Goal: Information Seeking & Learning: Learn about a topic

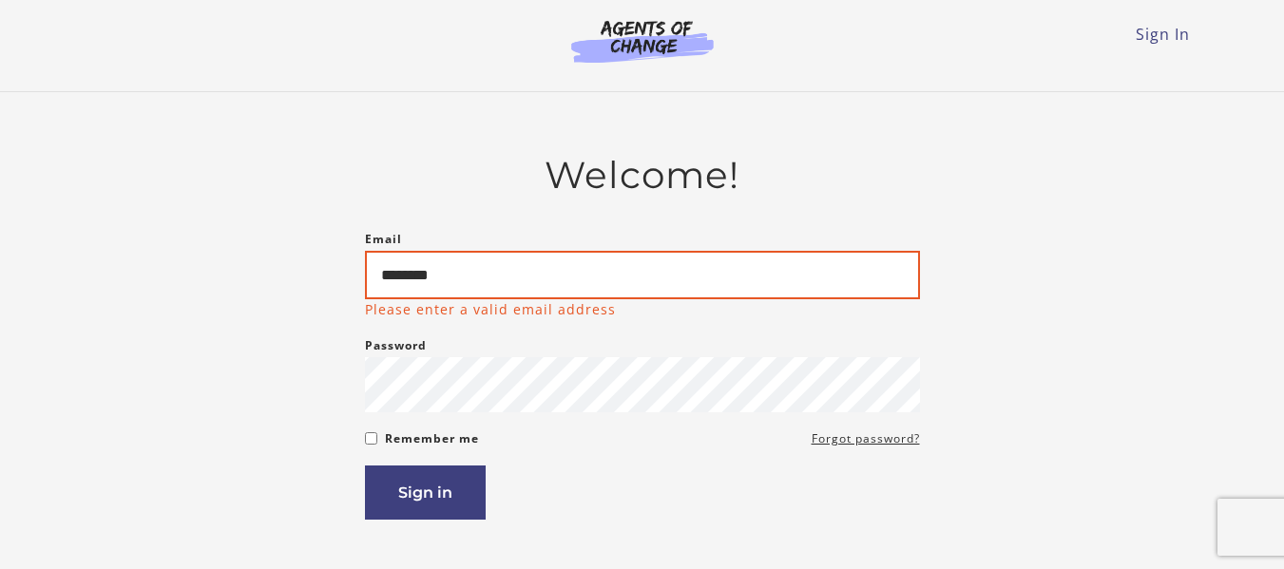
click at [619, 275] on input "********" at bounding box center [642, 275] width 555 height 48
type input "*"
type input "**********"
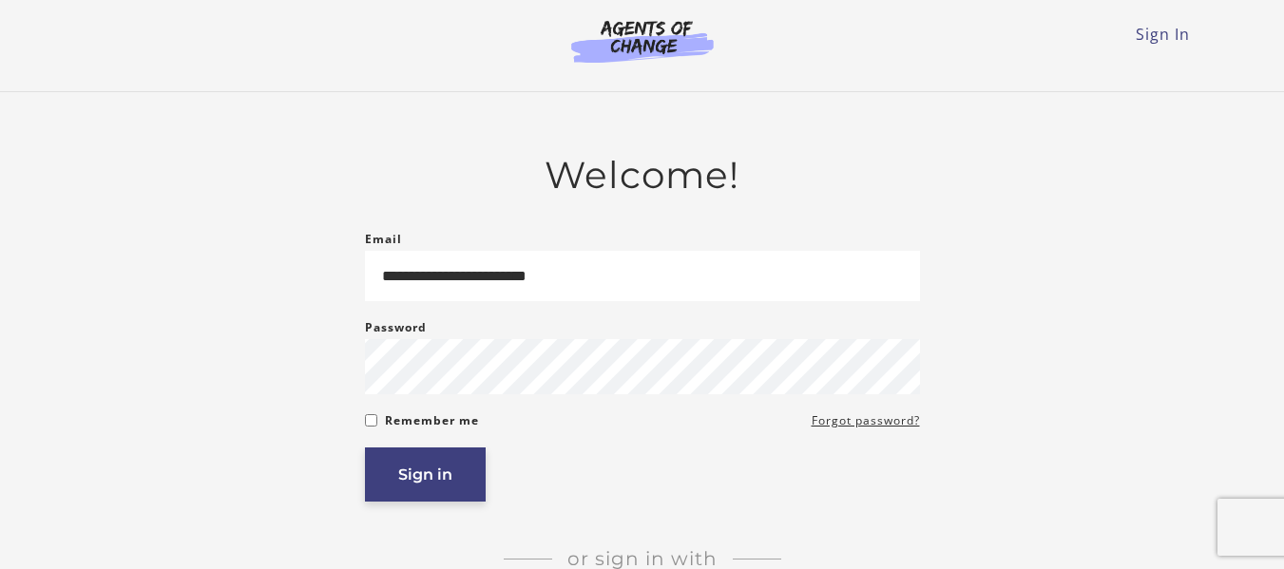
click at [404, 468] on button "Sign in" at bounding box center [425, 475] width 121 height 54
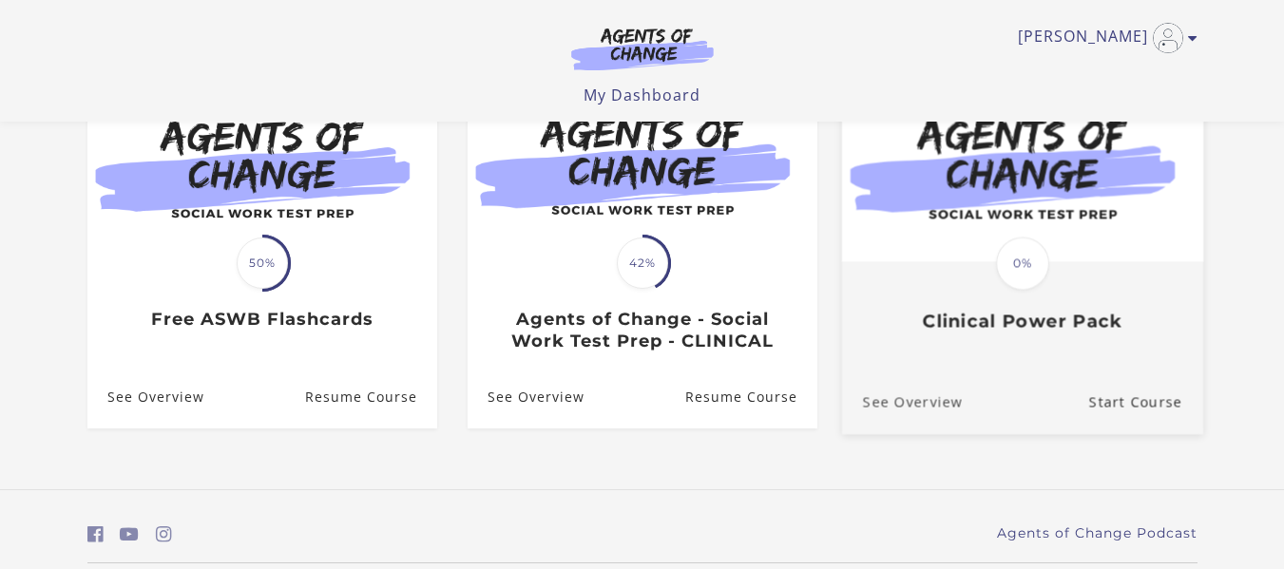
scroll to position [189, 0]
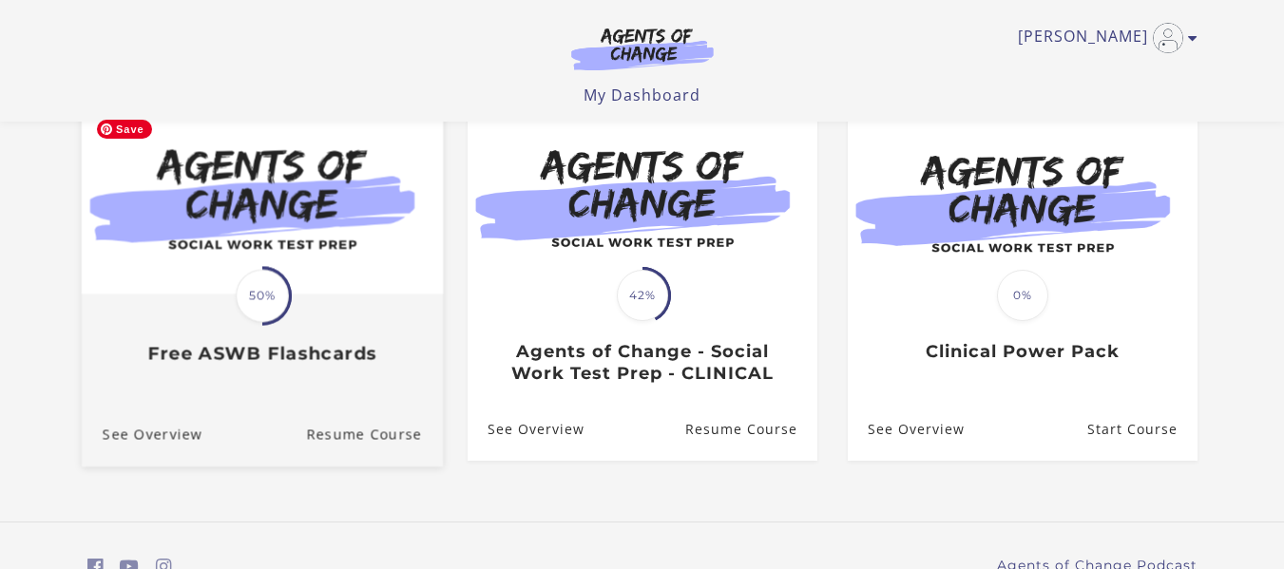
click at [291, 220] on img at bounding box center [261, 196] width 361 height 195
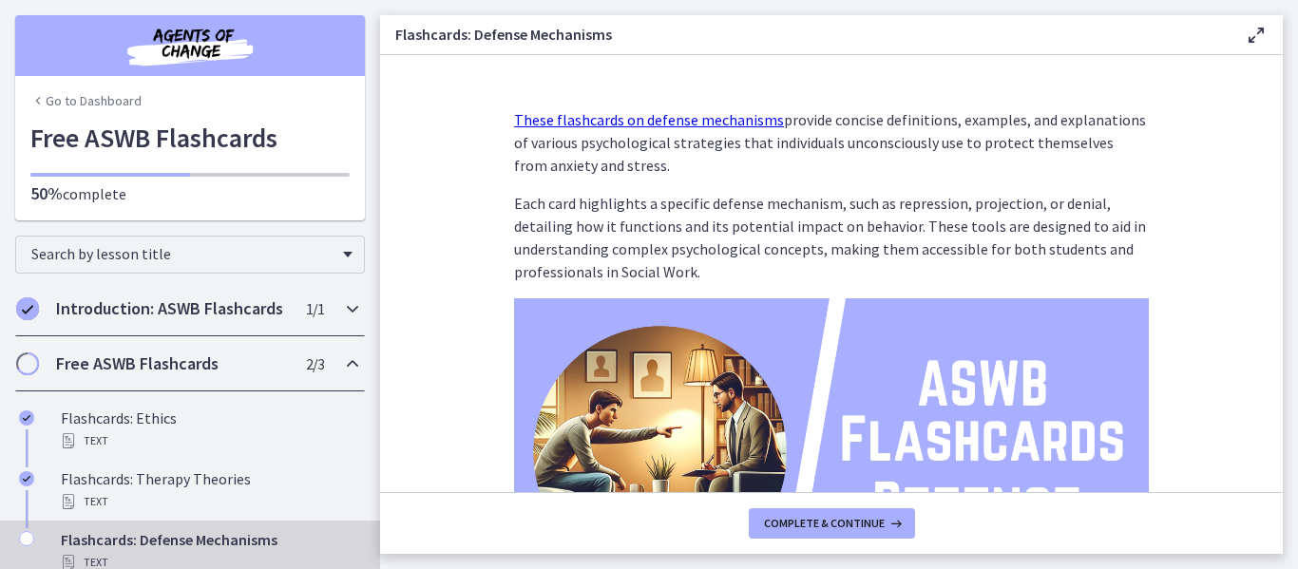
scroll to position [95, 0]
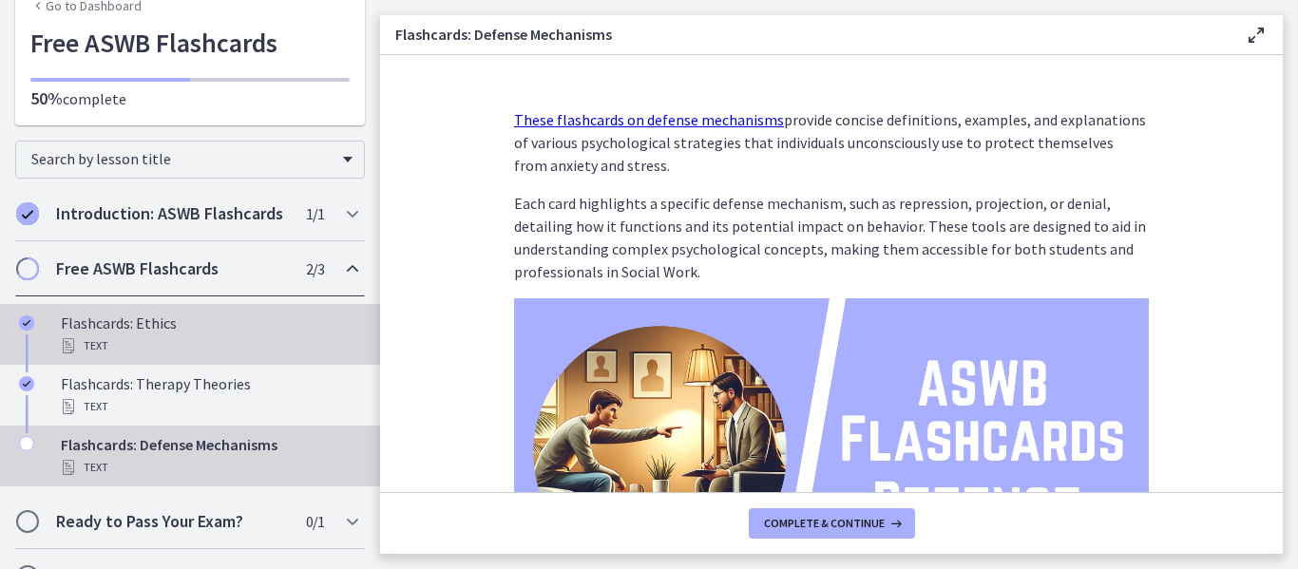
click at [191, 357] on div "Text" at bounding box center [209, 346] width 297 height 23
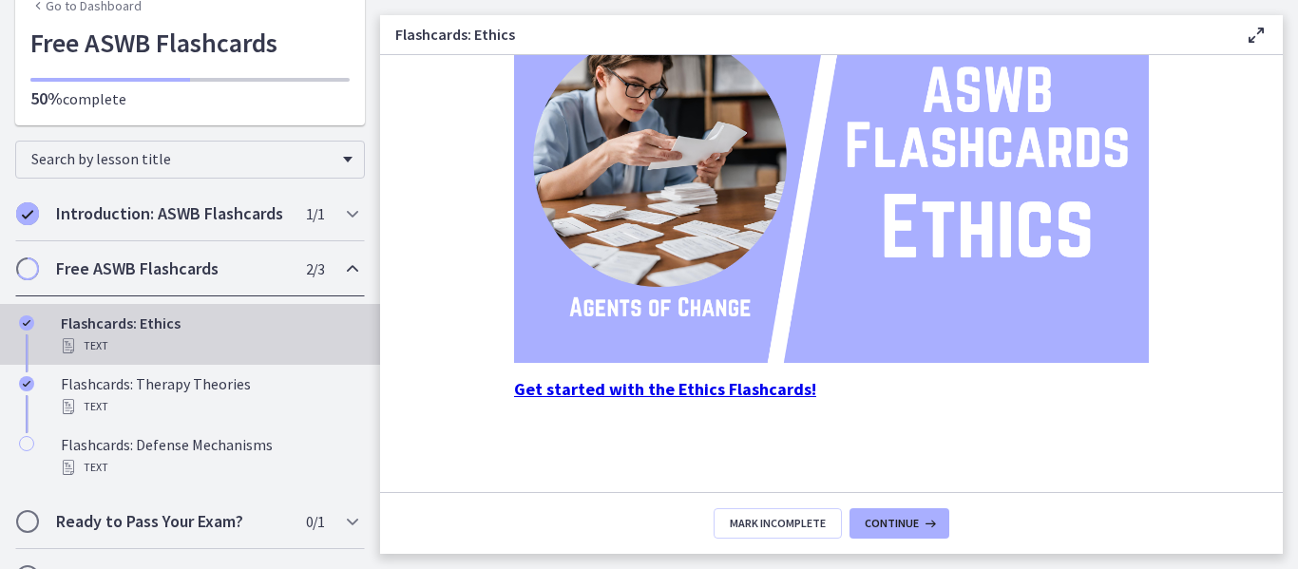
scroll to position [153, 0]
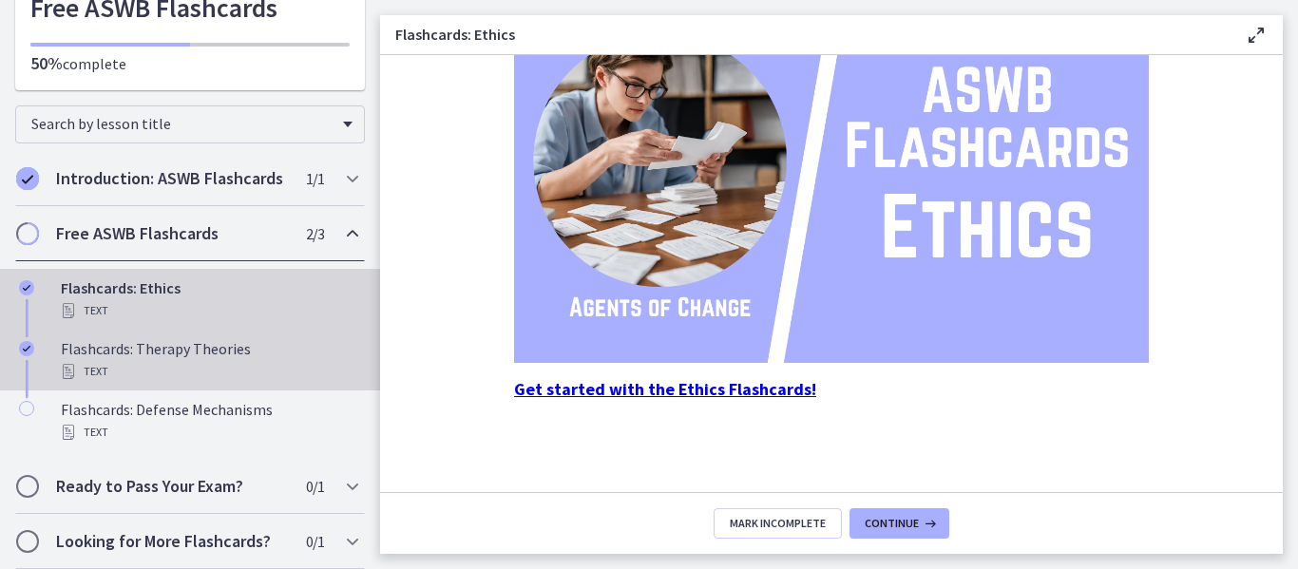
click at [209, 364] on div "Text" at bounding box center [209, 371] width 297 height 23
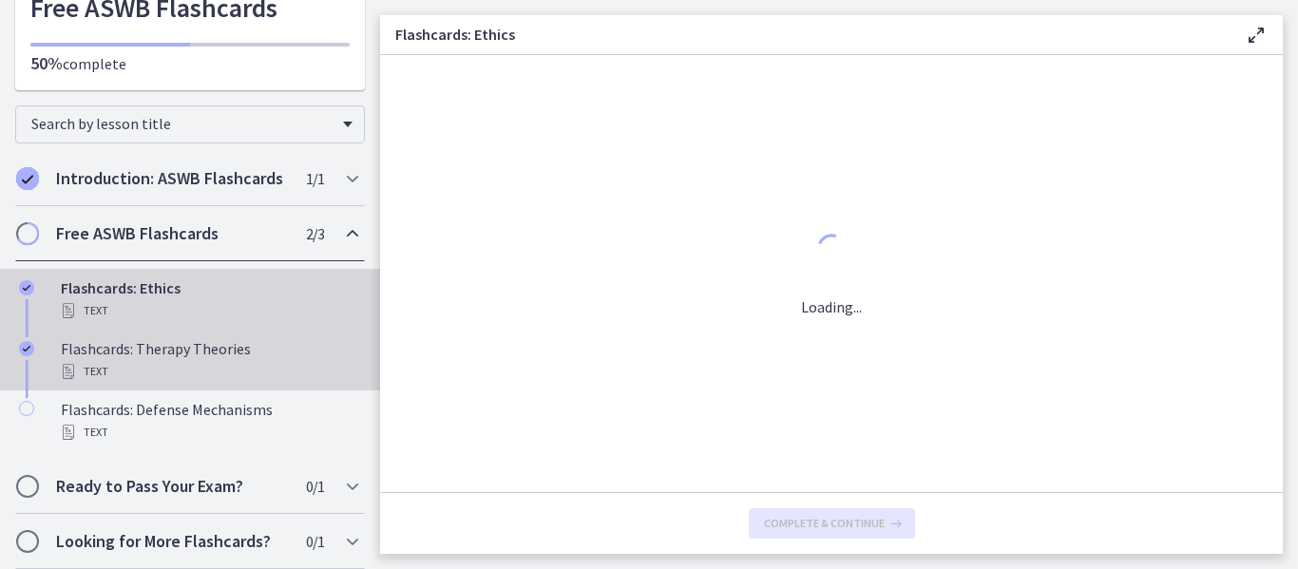
scroll to position [0, 0]
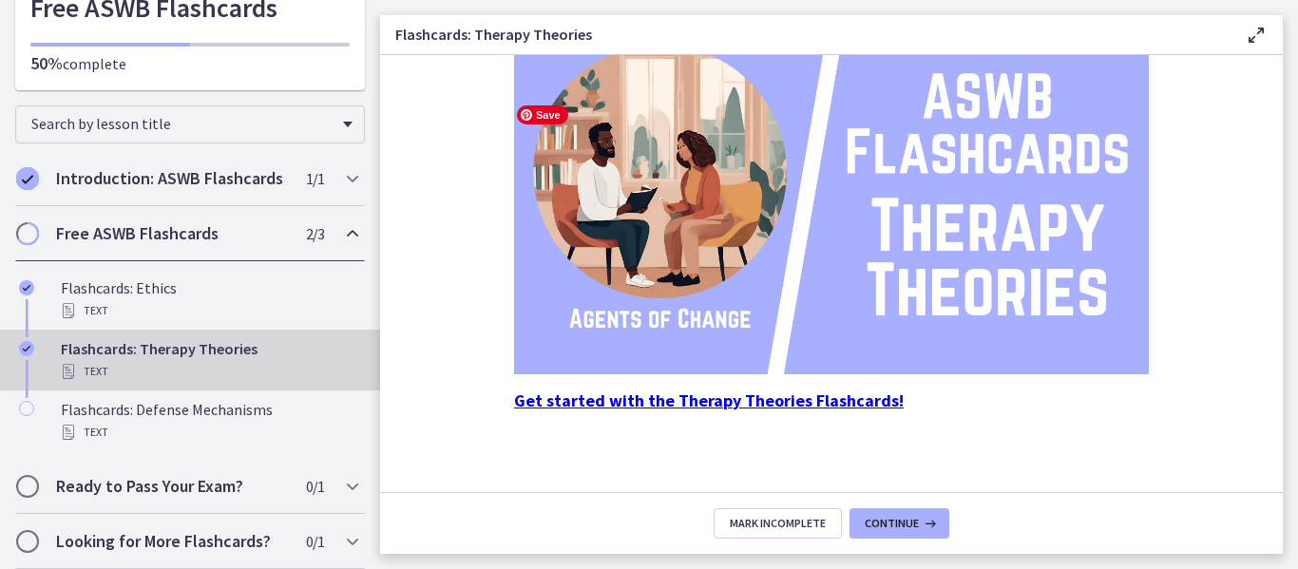
scroll to position [293, 0]
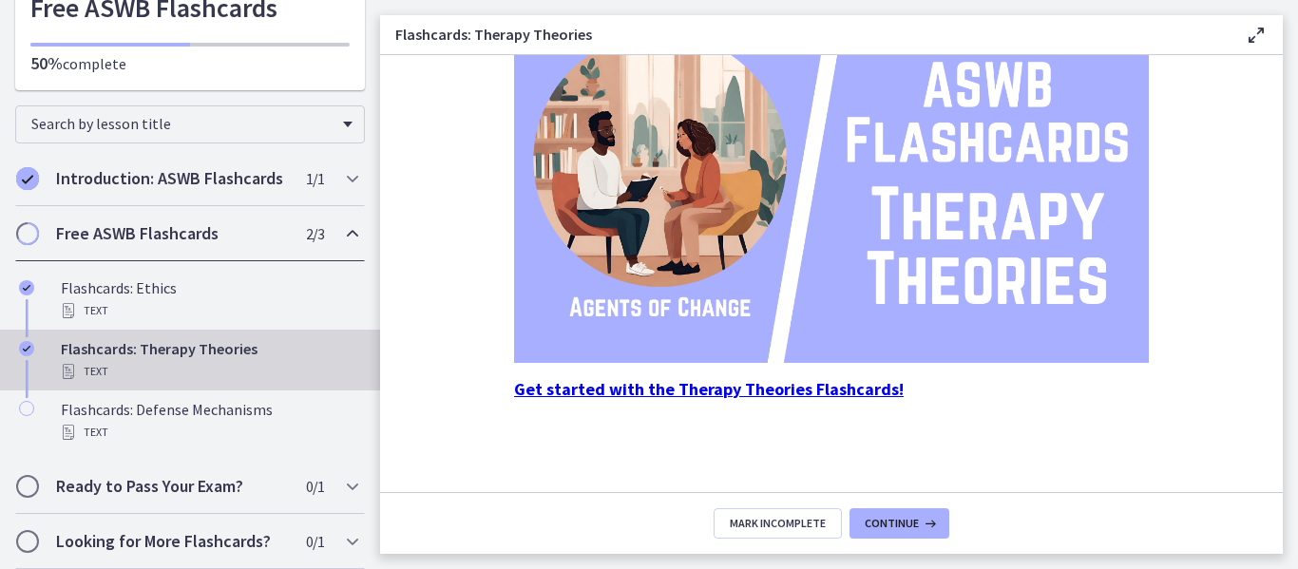
click at [781, 388] on strong "Get started with the Therapy Theories Flashcards!" at bounding box center [709, 389] width 390 height 22
click at [915, 520] on span "Continue" at bounding box center [892, 523] width 54 height 15
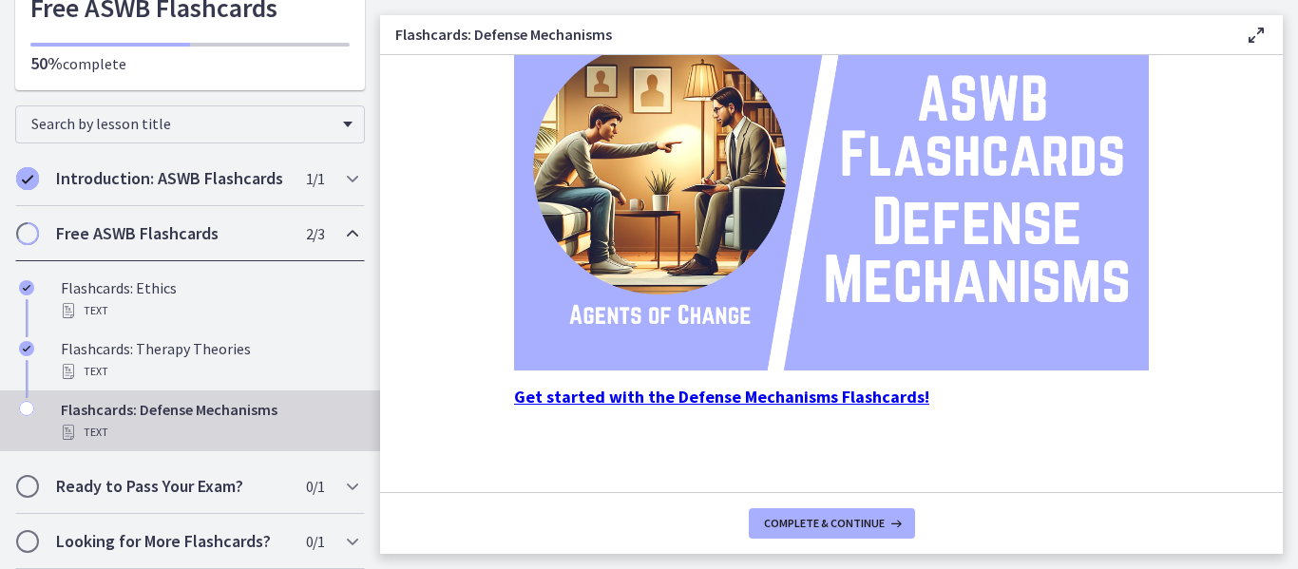
scroll to position [293, 0]
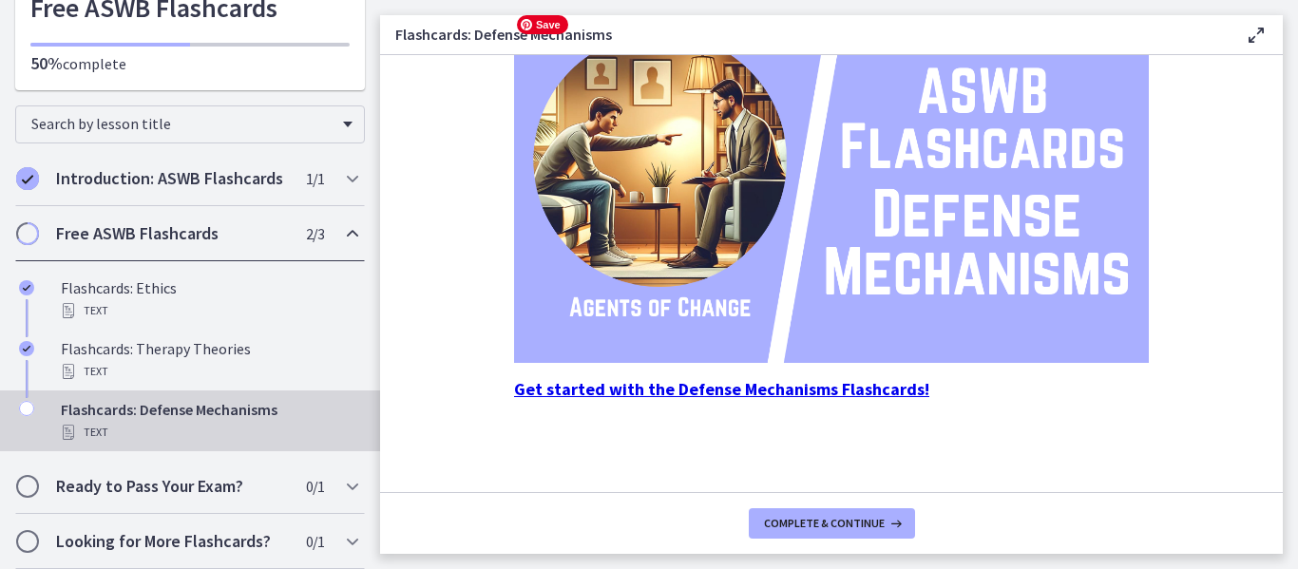
click at [966, 258] on img at bounding box center [831, 184] width 635 height 357
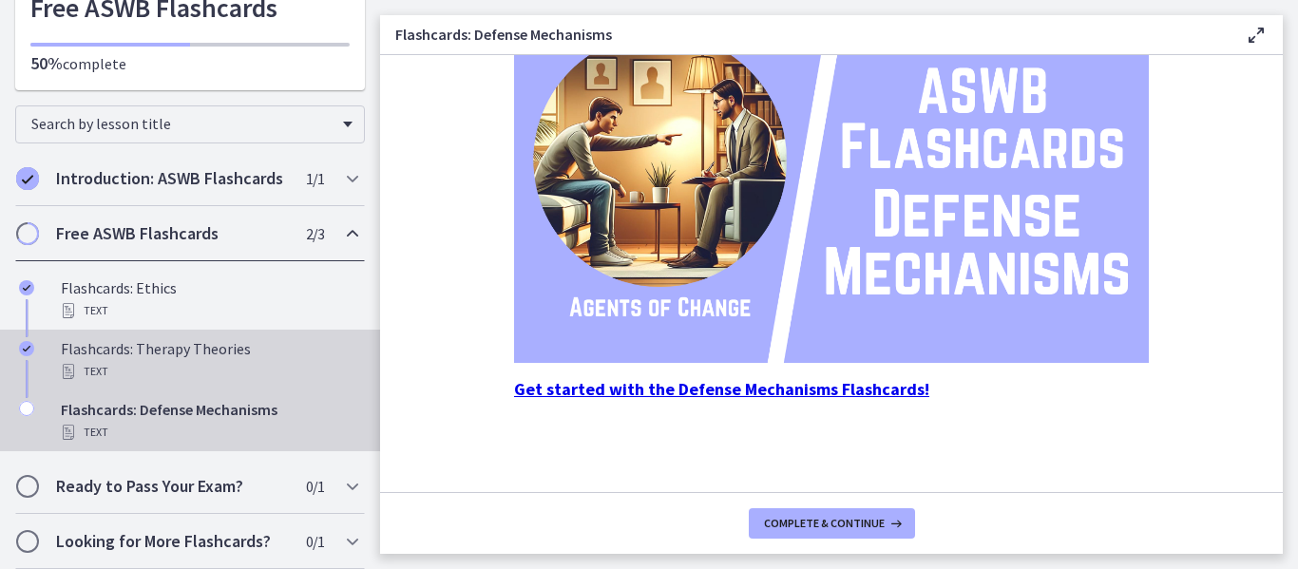
click at [225, 349] on div "Flashcards: Therapy Theories Text" at bounding box center [209, 360] width 297 height 46
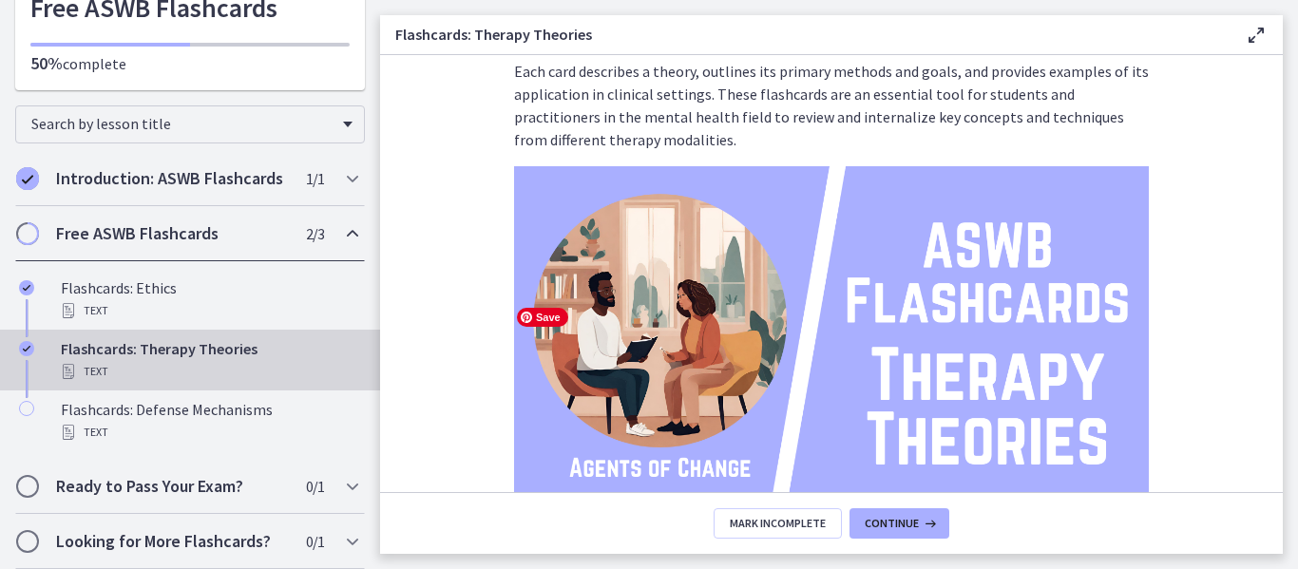
scroll to position [293, 0]
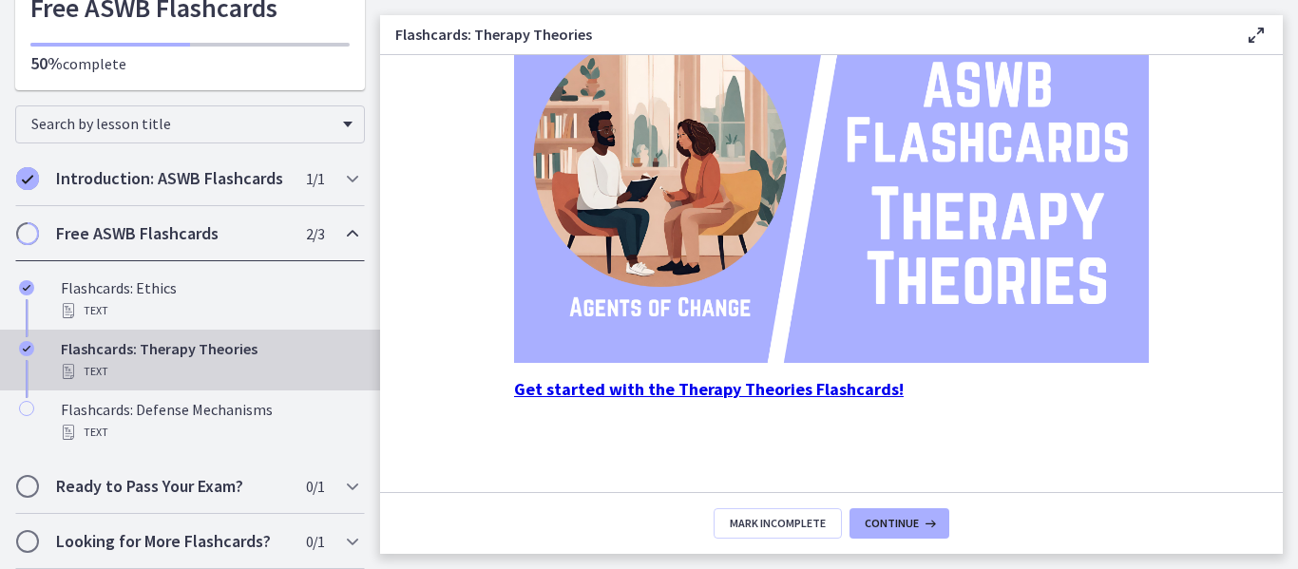
click at [806, 392] on strong "Get started with the Therapy Theories Flashcards!" at bounding box center [709, 389] width 390 height 22
